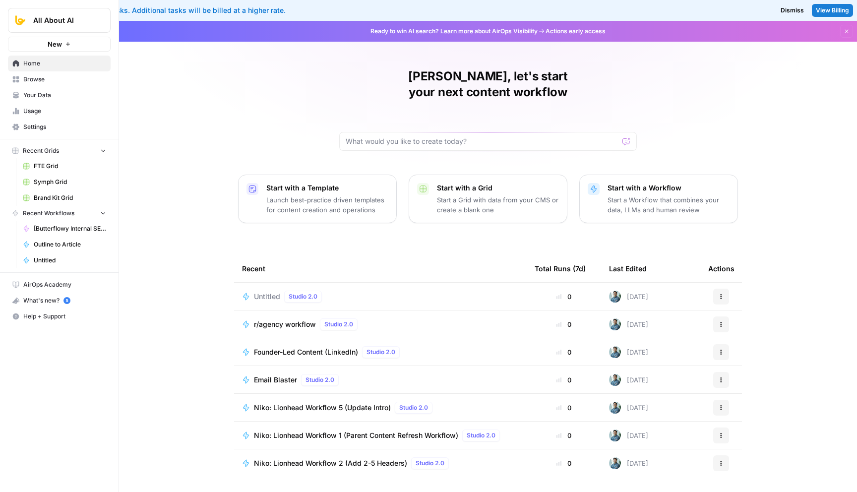
click at [50, 42] on span "New" at bounding box center [55, 44] width 14 height 10
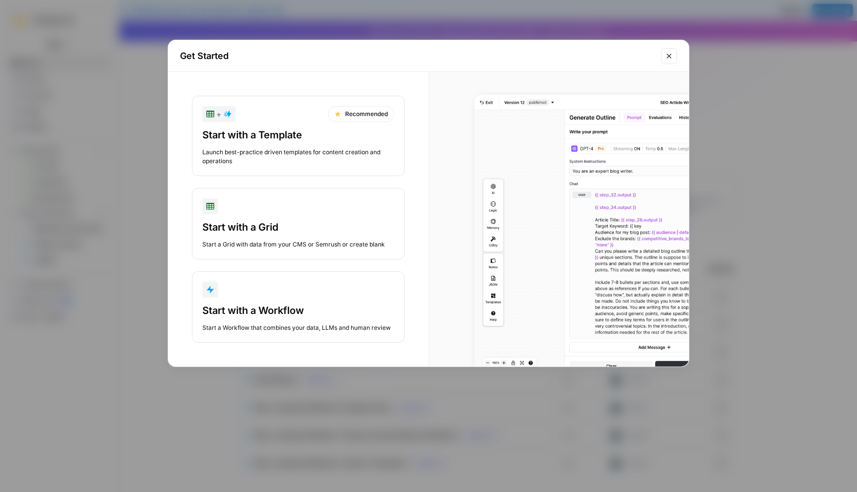
click at [326, 287] on div "button" at bounding box center [298, 290] width 192 height 16
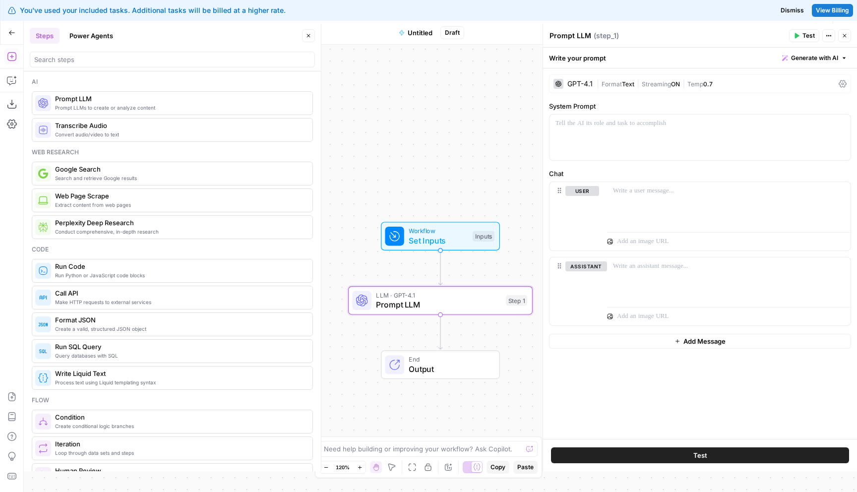
click at [581, 81] on div "GPT-4.1" at bounding box center [579, 83] width 25 height 7
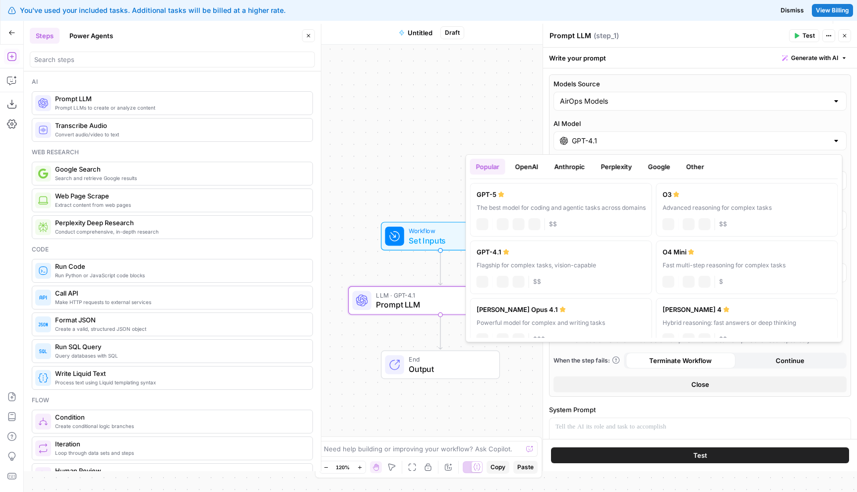
click at [602, 149] on div "GPT-4.1" at bounding box center [699, 140] width 293 height 19
